Goal: Task Accomplishment & Management: Manage account settings

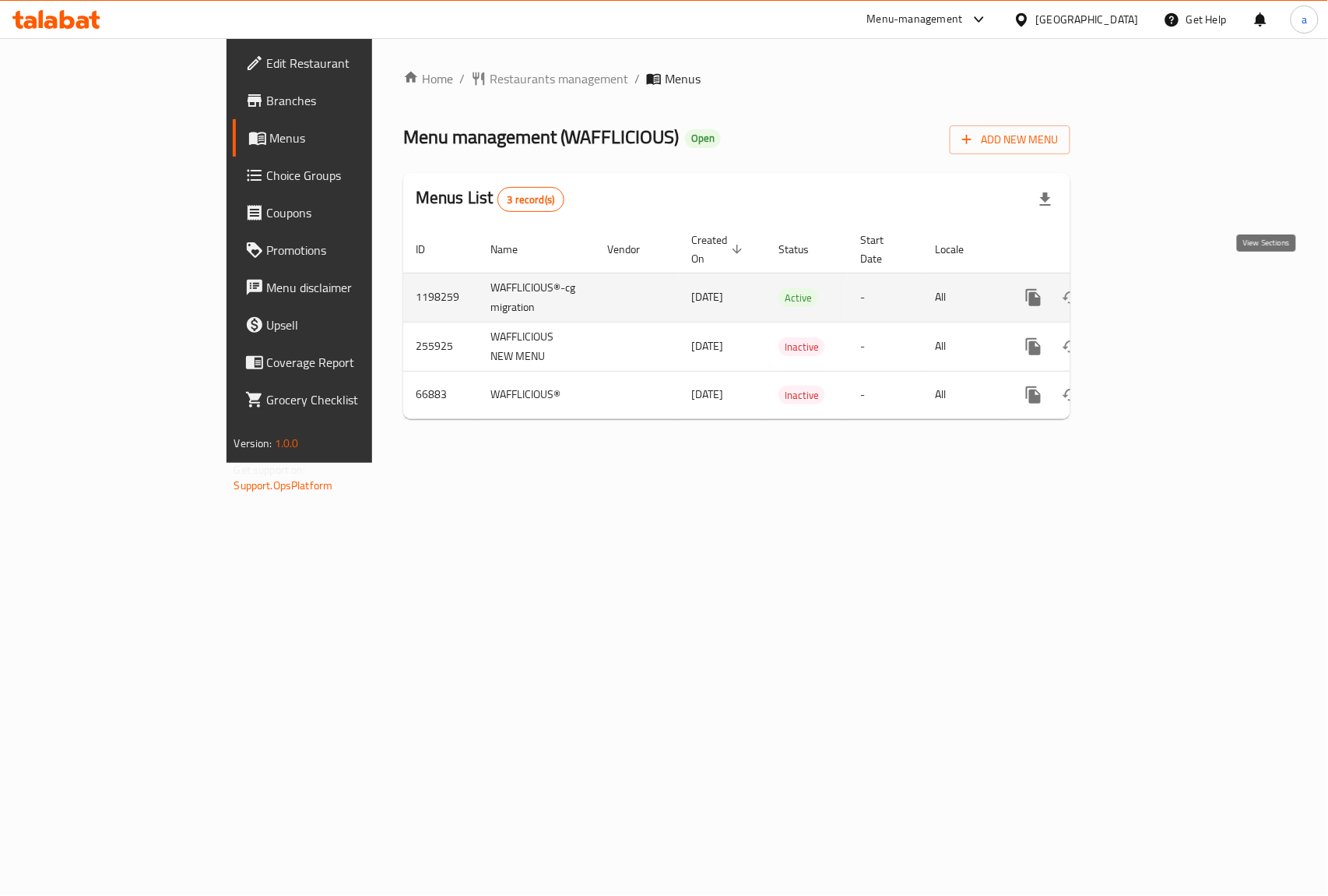
click at [1153, 291] on icon "enhanced table" at bounding box center [1146, 298] width 14 height 14
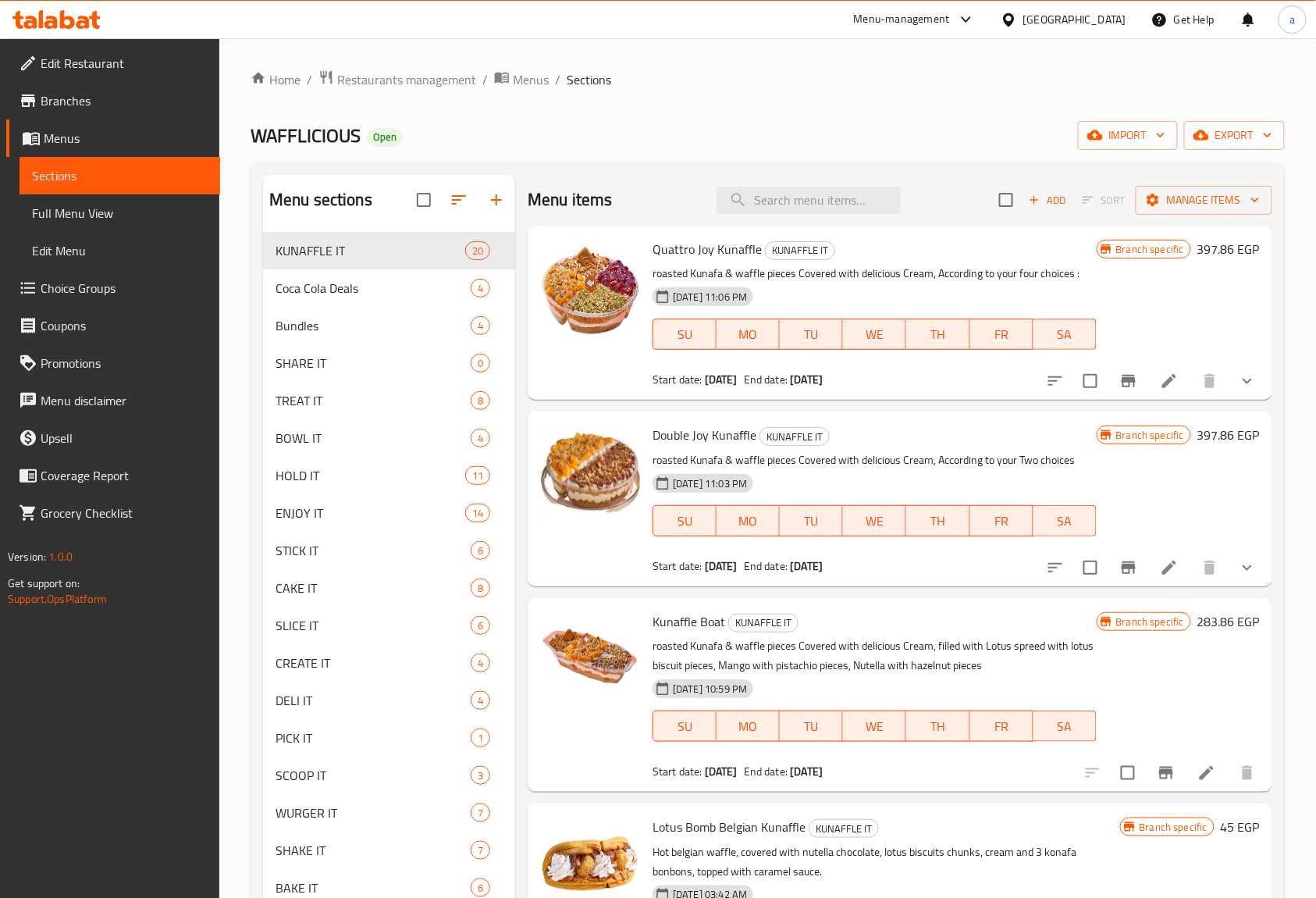
click at [138, 284] on span "Choice Groups" at bounding box center [124, 287] width 167 height 19
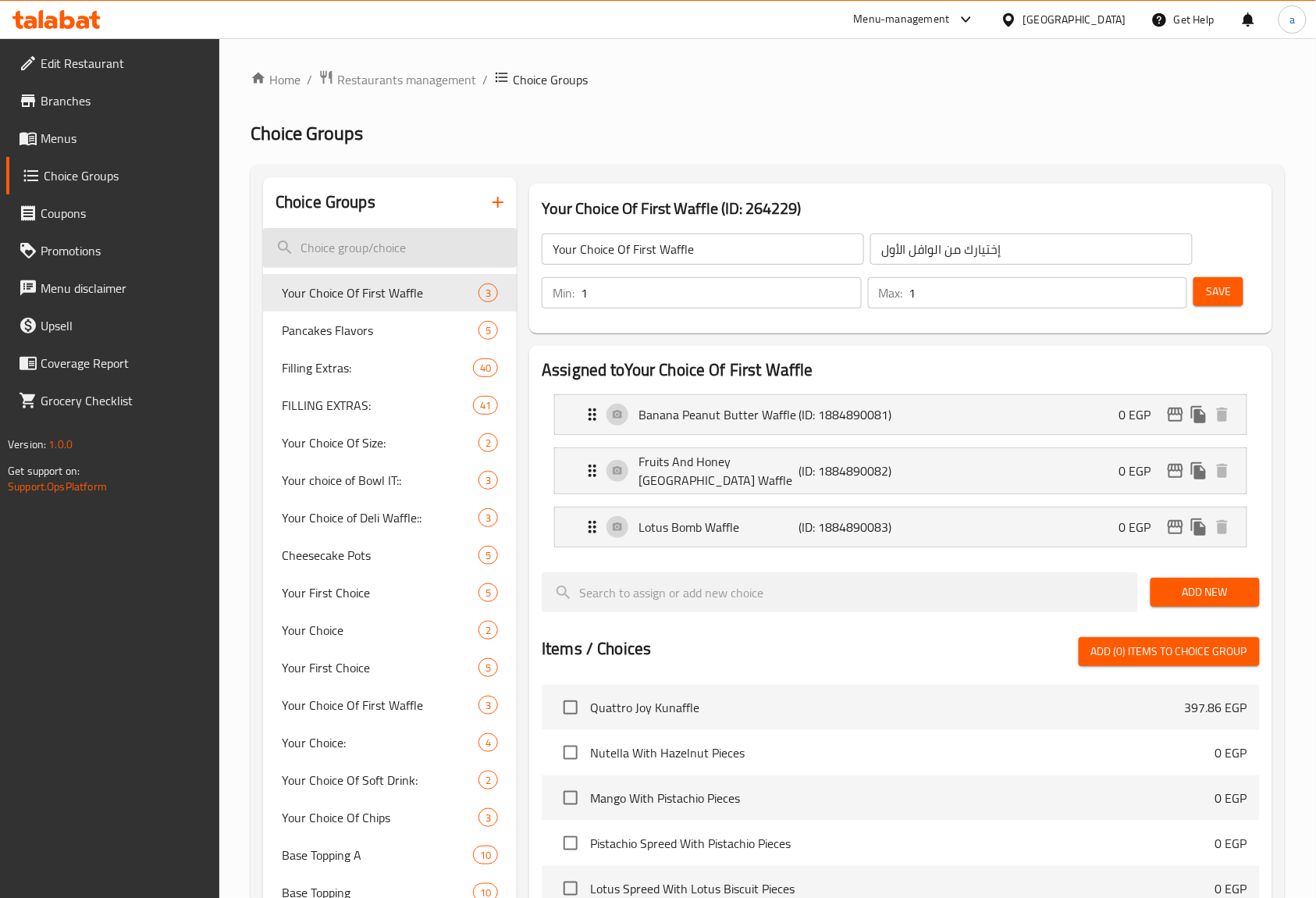
click at [390, 259] on input "search" at bounding box center [390, 247] width 253 height 40
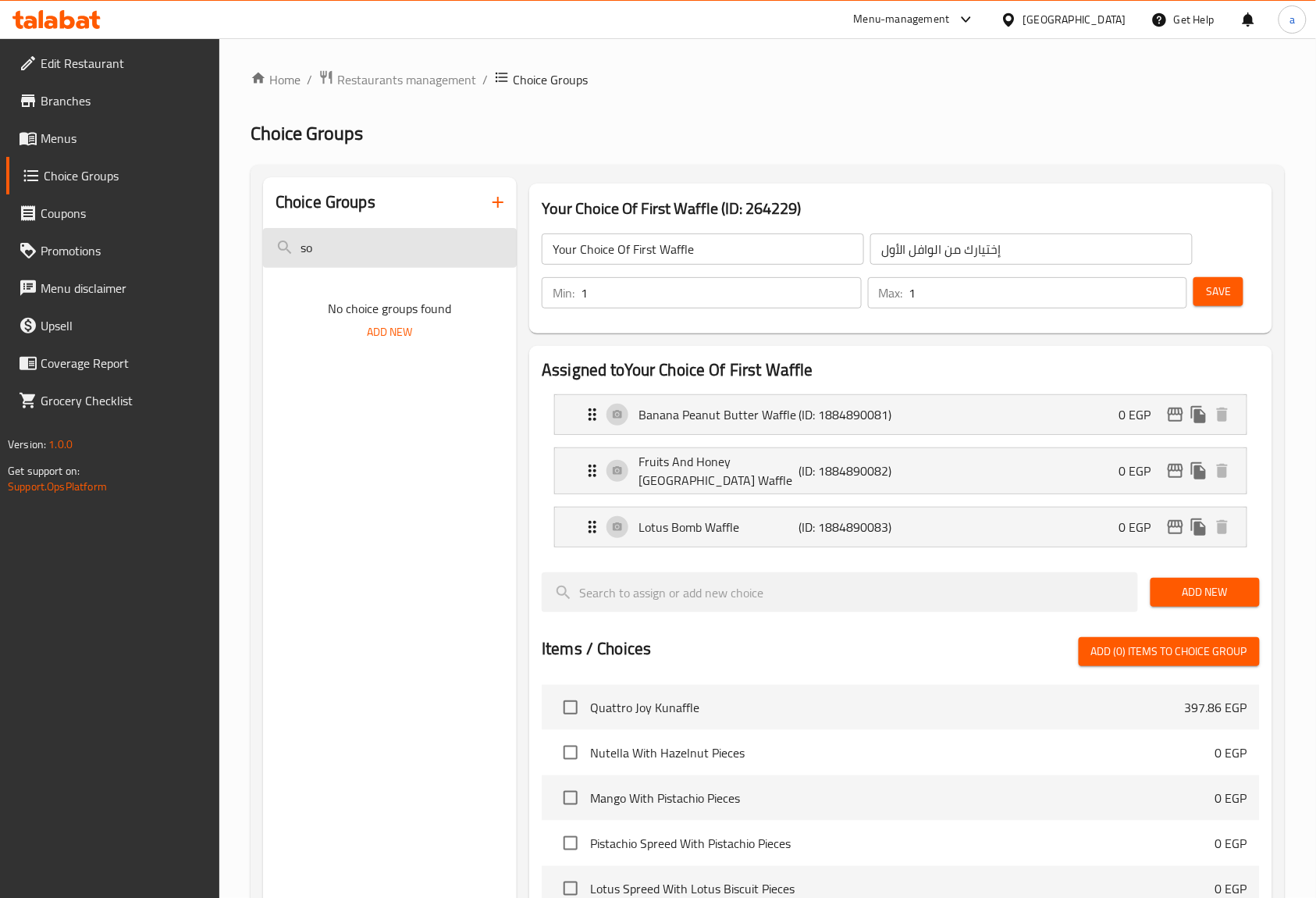
type input "s"
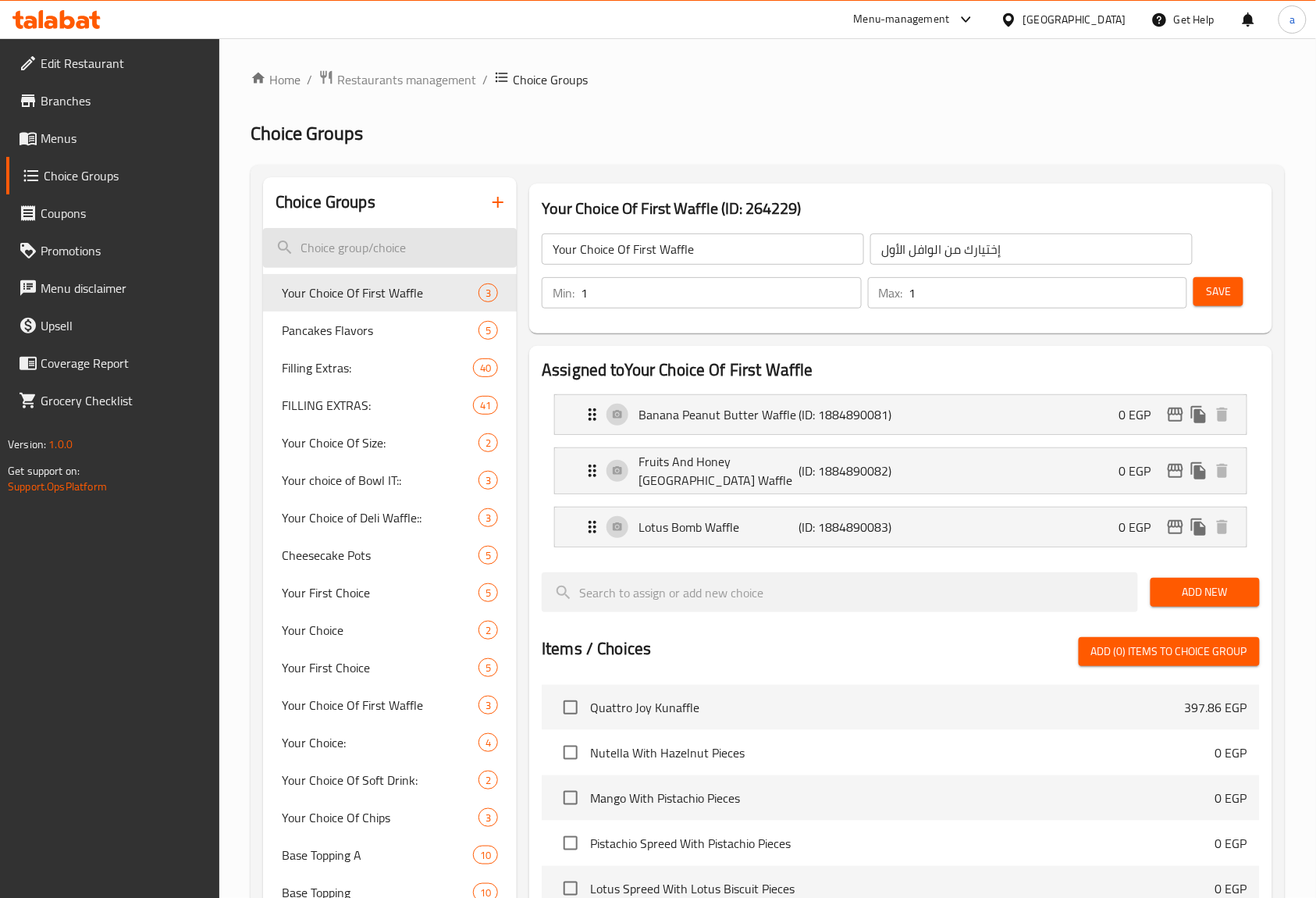
click at [375, 237] on input "search" at bounding box center [390, 247] width 253 height 40
paste input "Your Choice Of Soda Flavor"
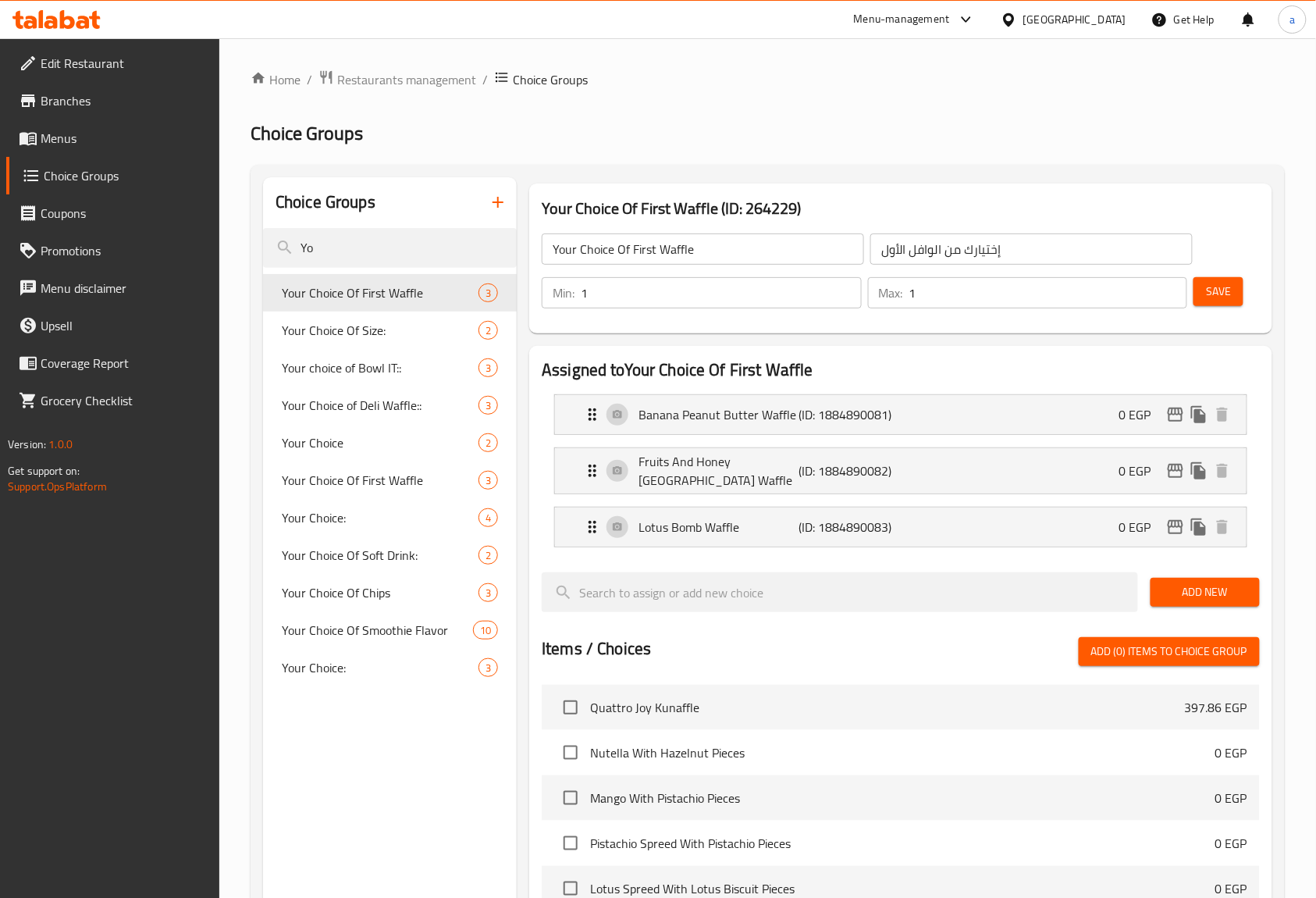
type input "Y"
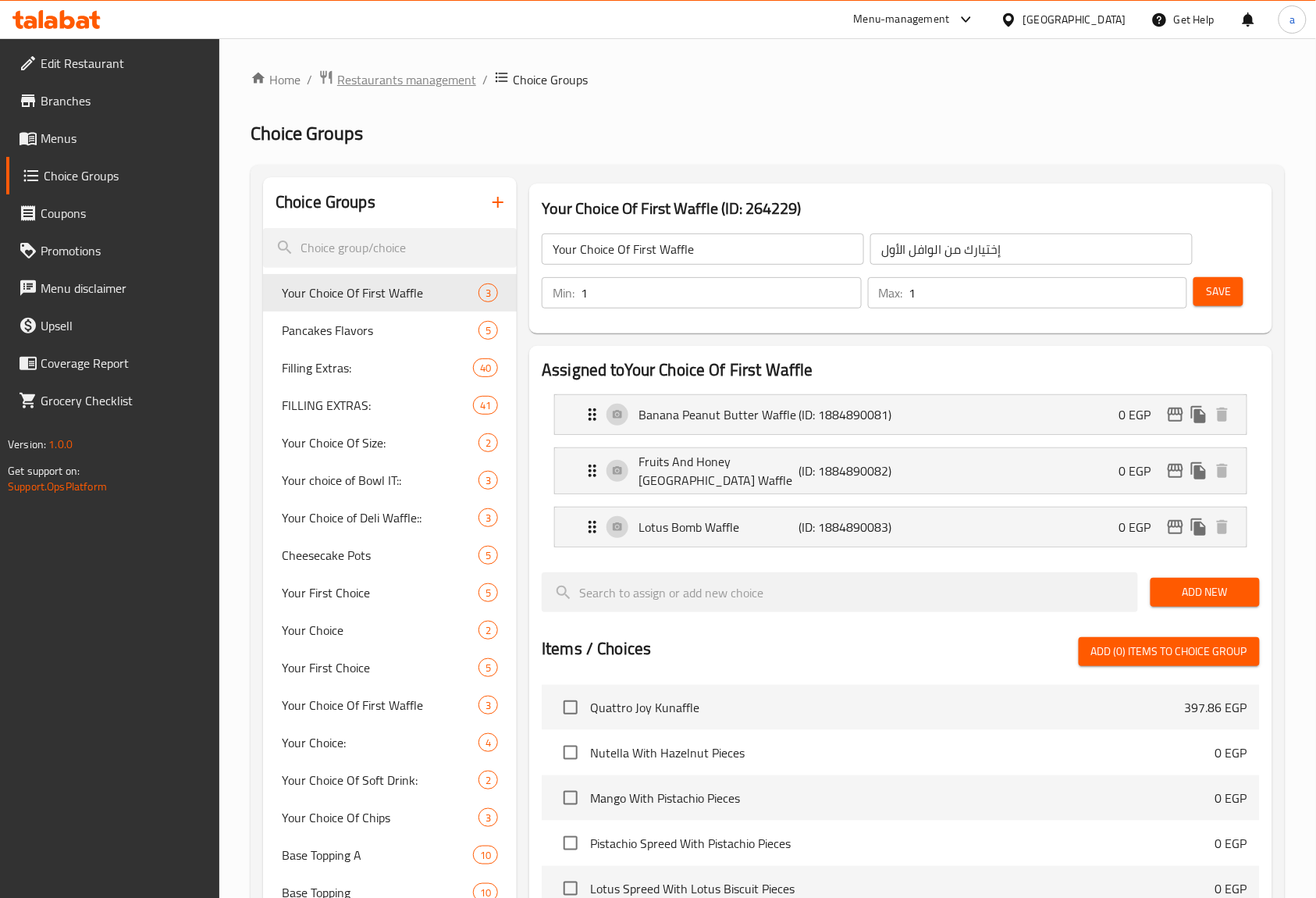
click at [350, 70] on span "Restaurants management" at bounding box center [406, 79] width 139 height 19
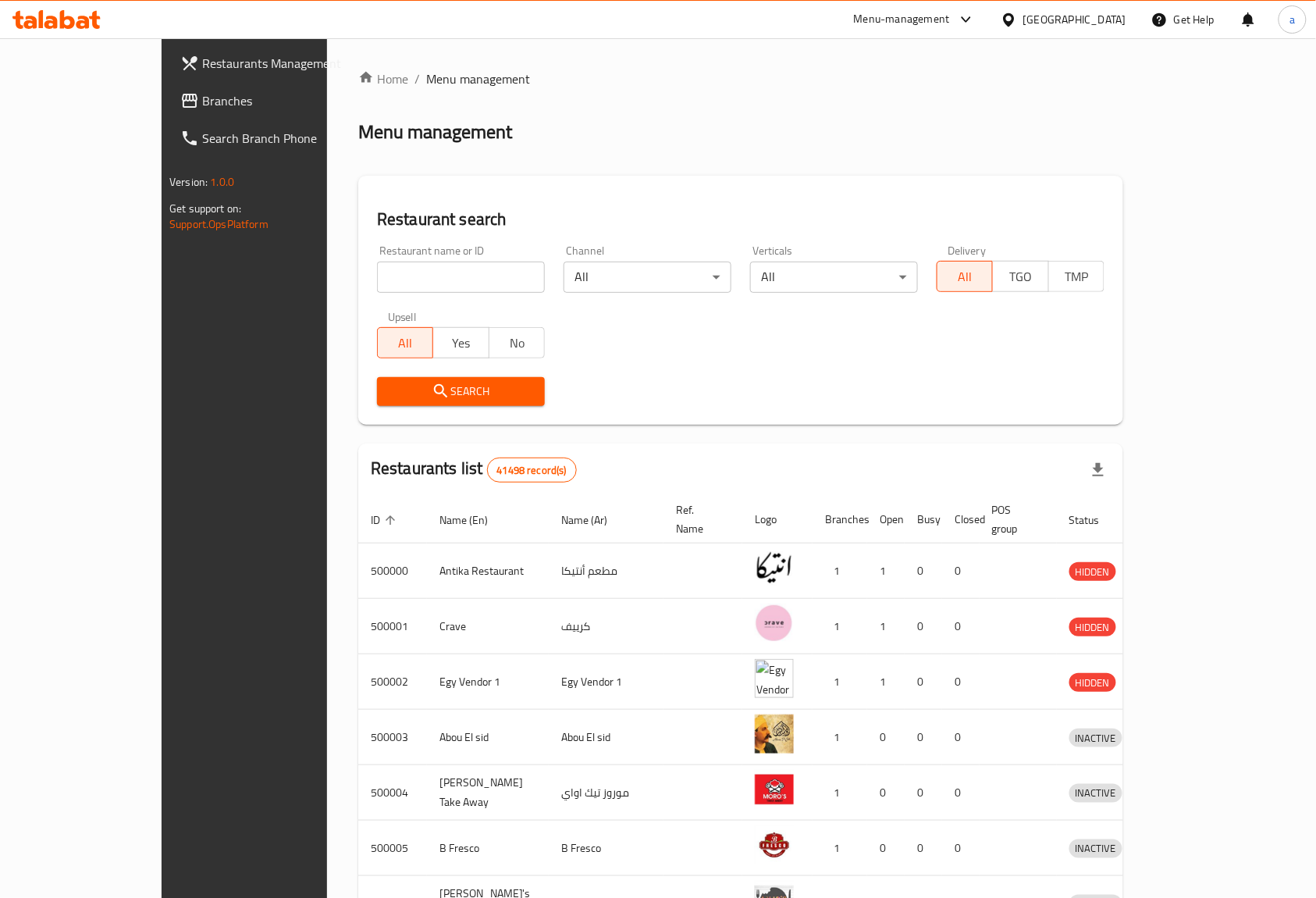
click at [203, 99] on span "Branches" at bounding box center [285, 101] width 167 height 19
